Goal: Complete application form

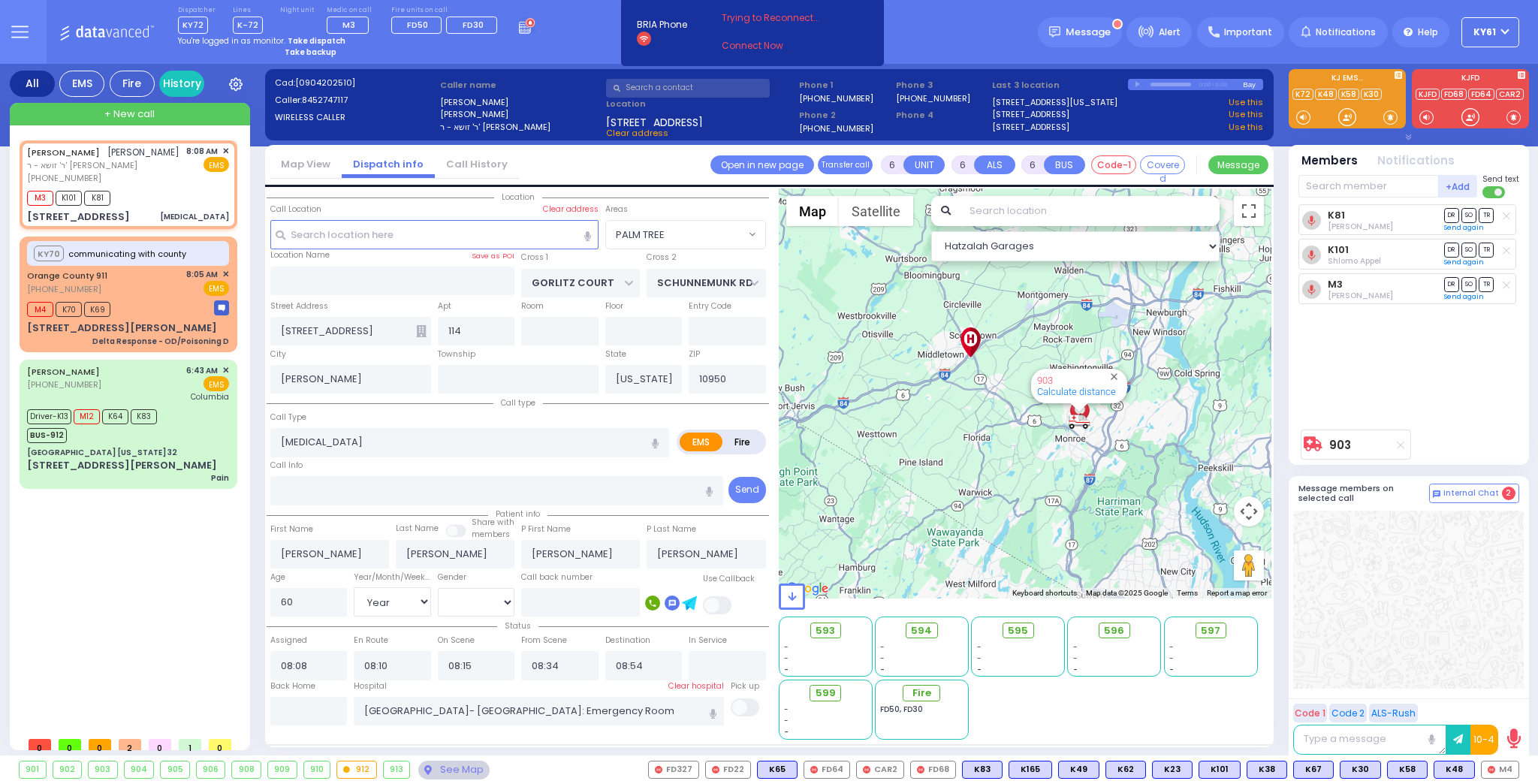
select select "PALM TREE"
select select "Year"
select select "[DEMOGRAPHIC_DATA]"
